Goal: Check status: Check status

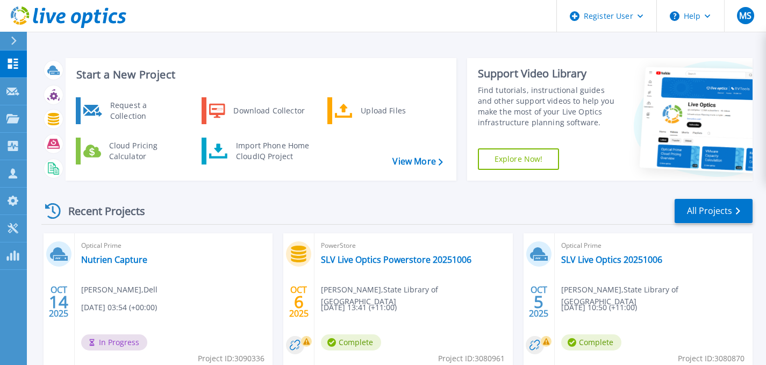
click at [143, 266] on div "Optical Prime Nutrien Capture Marianne Stephan , Dell 10/14/2025, 03:54 (+00:00…" at bounding box center [174, 302] width 198 height 139
click at [121, 264] on link "Nutrien Capture" at bounding box center [114, 259] width 66 height 11
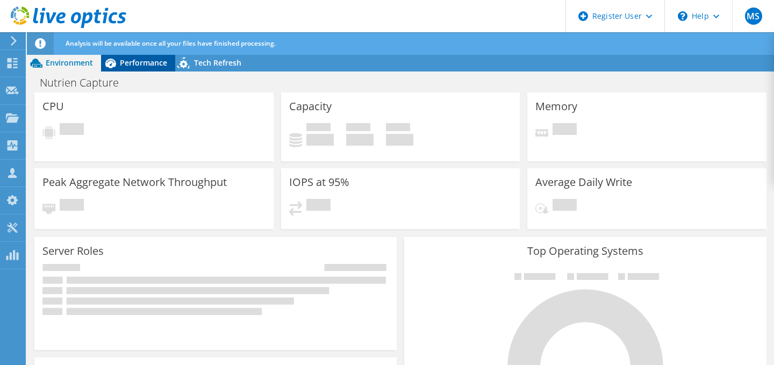
click at [124, 67] on span "Performance" at bounding box center [143, 62] width 47 height 10
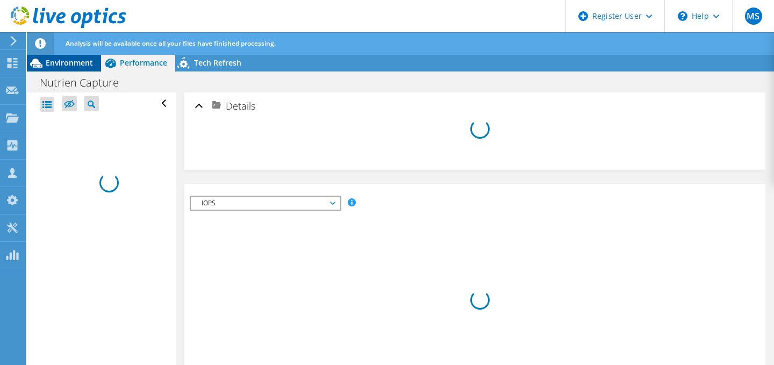
click at [57, 61] on span "Environment" at bounding box center [69, 62] width 47 height 10
